Goal: Task Accomplishment & Management: Use online tool/utility

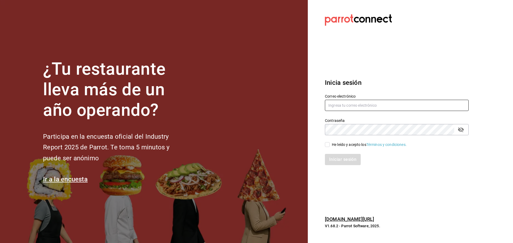
click at [350, 106] on input "text" at bounding box center [397, 105] width 144 height 11
type input "[EMAIL_ADDRESS][DOMAIN_NAME]"
click at [323, 145] on div "He leído y acepto los Términos y condiciones." at bounding box center [393, 141] width 150 height 12
click at [328, 143] on input "He leído y acepto los Términos y condiciones." at bounding box center [327, 144] width 5 height 5
checkbox input "true"
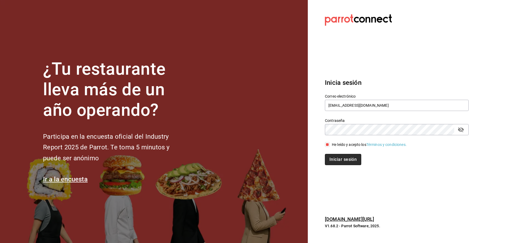
click at [346, 158] on button "Iniciar sesión" at bounding box center [343, 159] width 36 height 11
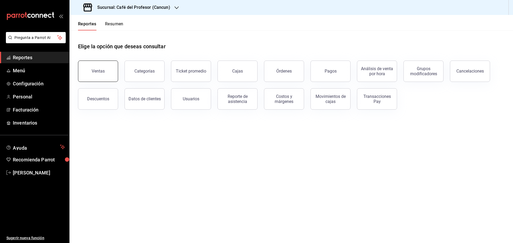
click at [99, 72] on div "Ventas" at bounding box center [98, 71] width 13 height 5
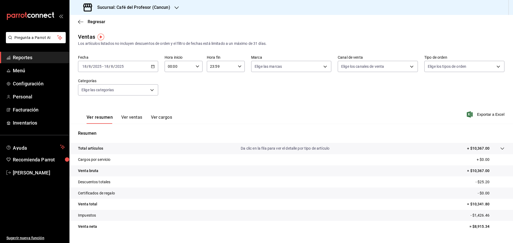
click at [153, 63] on div "2025-08-18 18 / 8 / 2025 - 2025-08-18 18 / 8 / 2025" at bounding box center [118, 66] width 80 height 11
click at [105, 134] on li "Rango de fechas" at bounding box center [103, 131] width 50 height 12
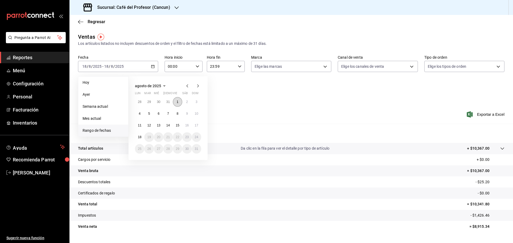
drag, startPoint x: 177, startPoint y: 99, endPoint x: 180, endPoint y: 122, distance: 22.5
click at [178, 100] on button "1" at bounding box center [177, 102] width 9 height 10
click at [160, 125] on abbr "13" at bounding box center [158, 126] width 3 height 4
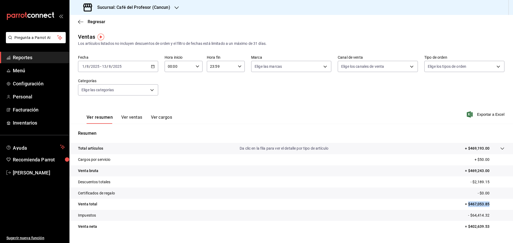
drag, startPoint x: 490, startPoint y: 207, endPoint x: 465, endPoint y: 205, distance: 25.7
click at [465, 205] on p "= $467,053.85" at bounding box center [485, 205] width 40 height 6
copy p "$467,053.85"
drag, startPoint x: 461, startPoint y: 148, endPoint x: 489, endPoint y: 149, distance: 28.1
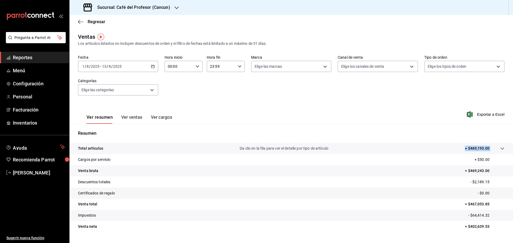
click at [489, 149] on tr "Total artículos Da clic en la fila para ver el detalle por tipo de artículo + $…" at bounding box center [290, 148] width 443 height 11
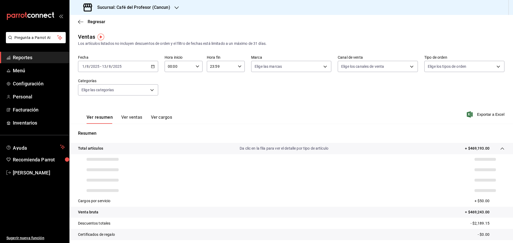
drag, startPoint x: 459, startPoint y: 112, endPoint x: 451, endPoint y: 123, distance: 14.2
click at [459, 112] on div "Ver resumen Ver ventas Ver cargos Exportar a Excel" at bounding box center [290, 113] width 443 height 22
drag, startPoint x: 490, startPoint y: 148, endPoint x: 465, endPoint y: 147, distance: 24.6
click at [465, 147] on tr "Total artículos Da clic en la fila para ver el detalle por tipo de artículo + $…" at bounding box center [290, 148] width 443 height 11
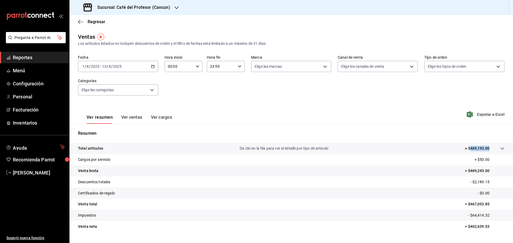
copy tr "469,193.00"
drag, startPoint x: 465, startPoint y: 182, endPoint x: 486, endPoint y: 184, distance: 21.2
click at [486, 184] on tr "Descuentos totales - $2,189.15" at bounding box center [290, 182] width 443 height 11
copy p "- $2,189.15"
